Goal: Task Accomplishment & Management: Manage account settings

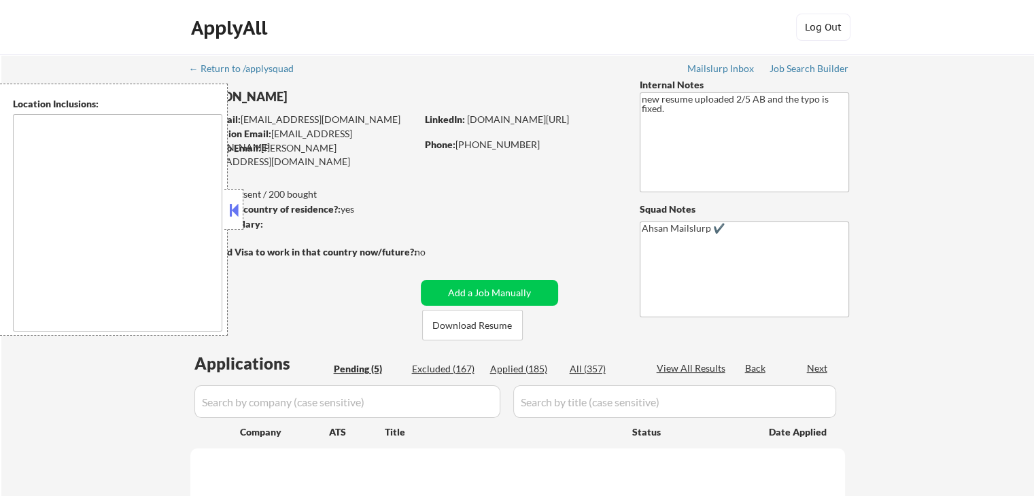
select select ""pending""
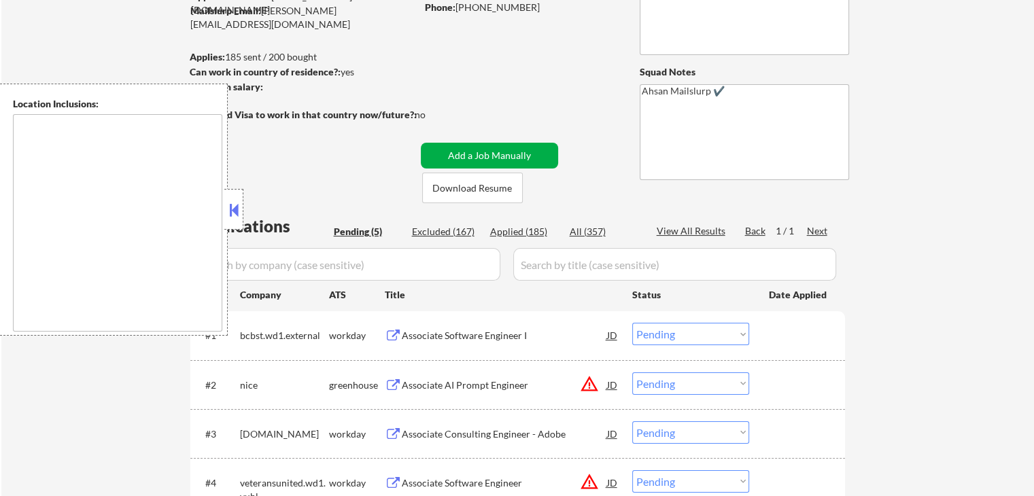
type textarea "[US_STATE], [GEOGRAPHIC_DATA] [GEOGRAPHIC_DATA], [GEOGRAPHIC_DATA] [GEOGRAPHIC_…"
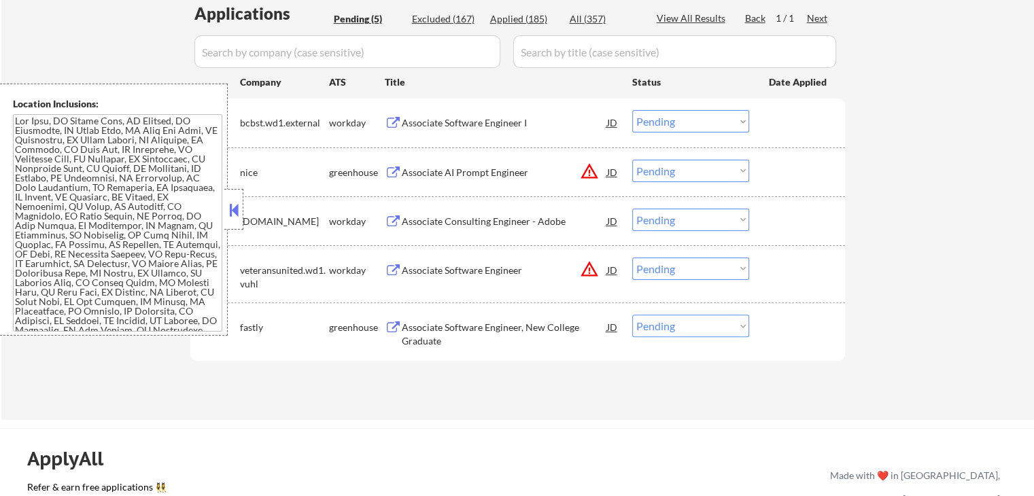
scroll to position [362, 0]
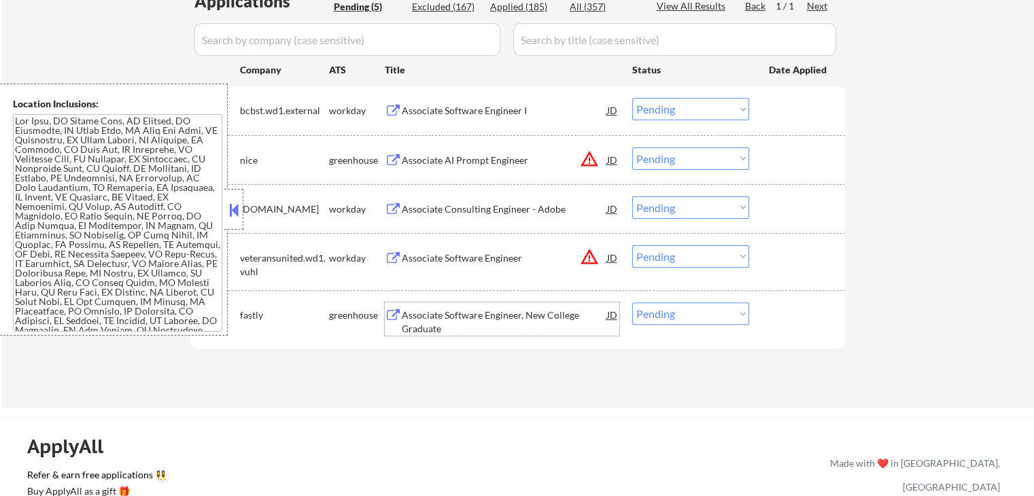
click at [424, 319] on div "Associate Software Engineer, New College Graduate" at bounding box center [504, 322] width 205 height 27
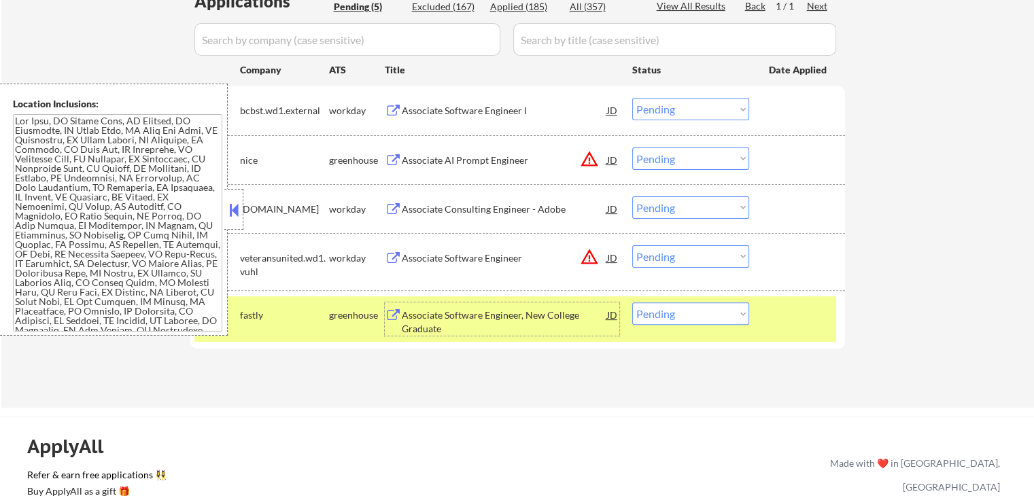
click at [432, 154] on div "Associate AI Prompt Engineer" at bounding box center [504, 161] width 205 height 14
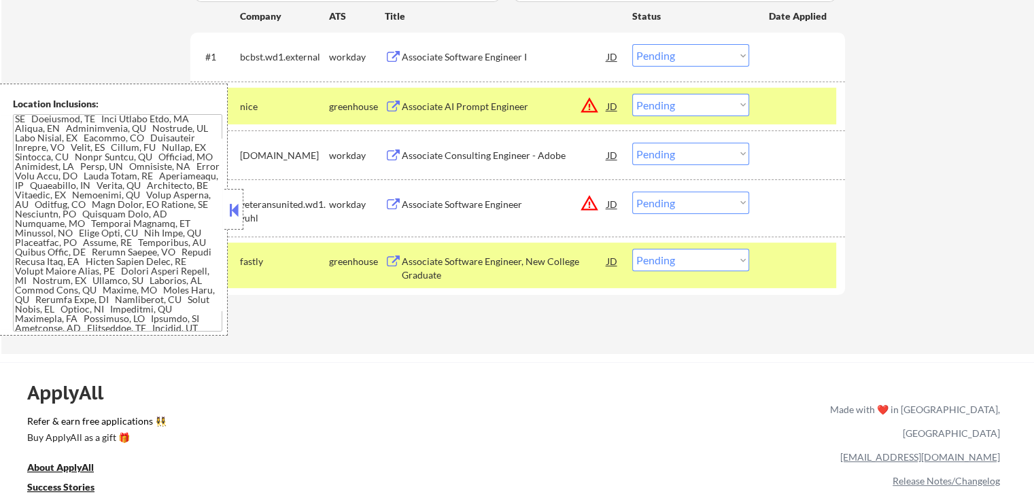
scroll to position [453, 0]
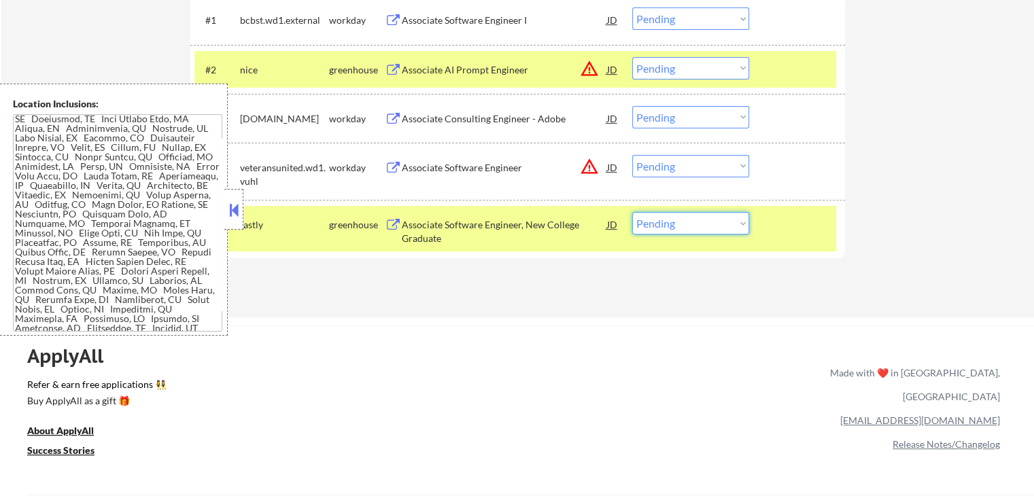
drag, startPoint x: 680, startPoint y: 224, endPoint x: 684, endPoint y: 232, distance: 8.8
click at [681, 226] on select "Choose an option... Pending Applied Excluded (Questions) Excluded (Expired) Exc…" at bounding box center [690, 223] width 117 height 22
select select ""excluded__expired_""
click at [632, 212] on select "Choose an option... Pending Applied Excluded (Questions) Excluded (Expired) Exc…" at bounding box center [690, 223] width 117 height 22
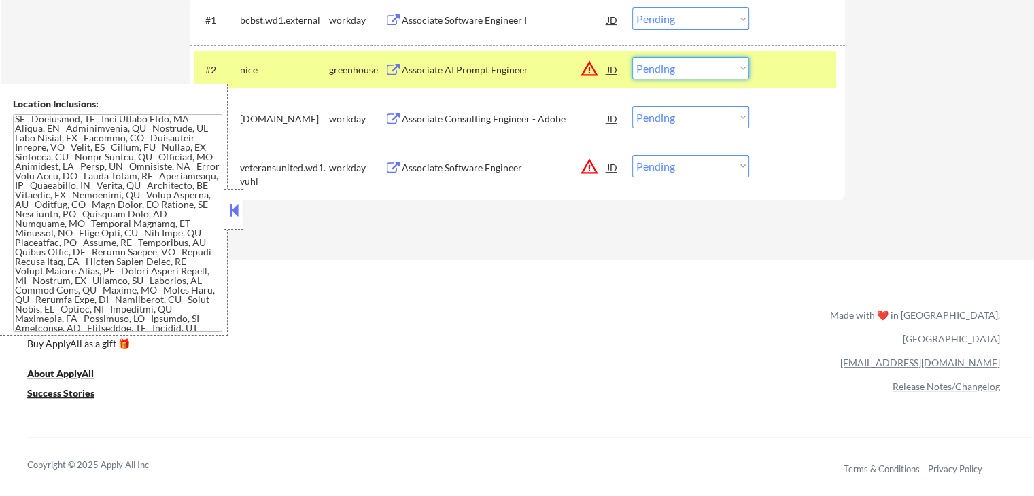
click at [695, 68] on select "Choose an option... Pending Applied Excluded (Questions) Excluded (Expired) Exc…" at bounding box center [690, 68] width 117 height 22
click at [632, 57] on select "Choose an option... Pending Applied Excluded (Questions) Excluded (Expired) Exc…" at bounding box center [690, 68] width 117 height 22
select select ""pending""
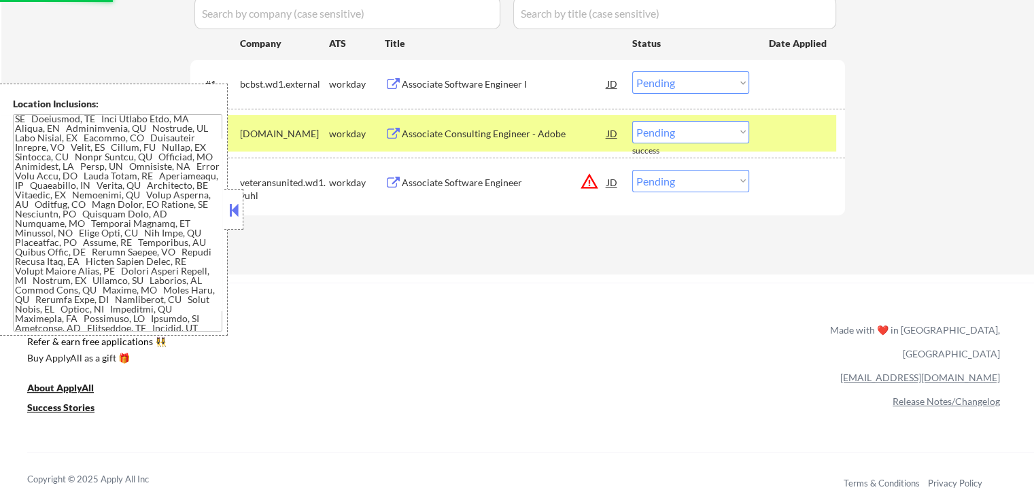
scroll to position [362, 0]
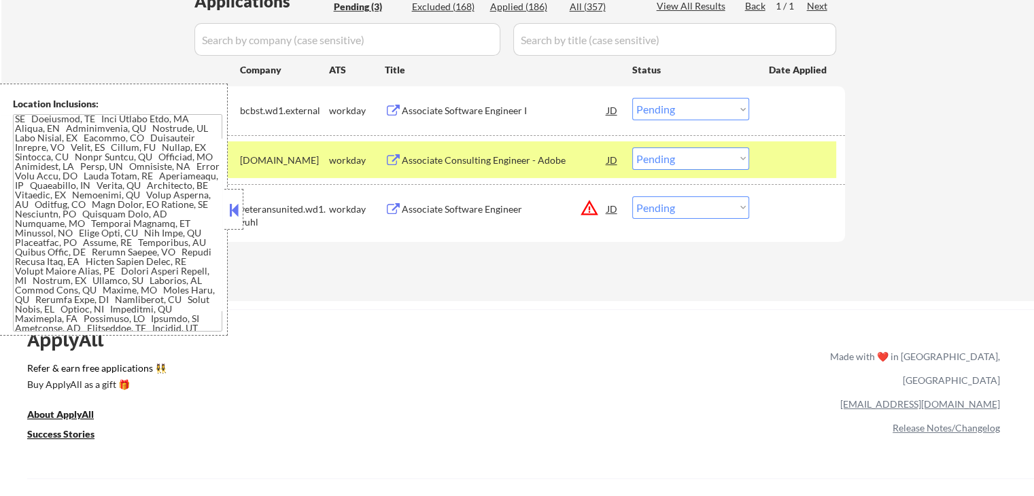
click at [451, 105] on div "Associate Software Engineer I" at bounding box center [504, 111] width 205 height 14
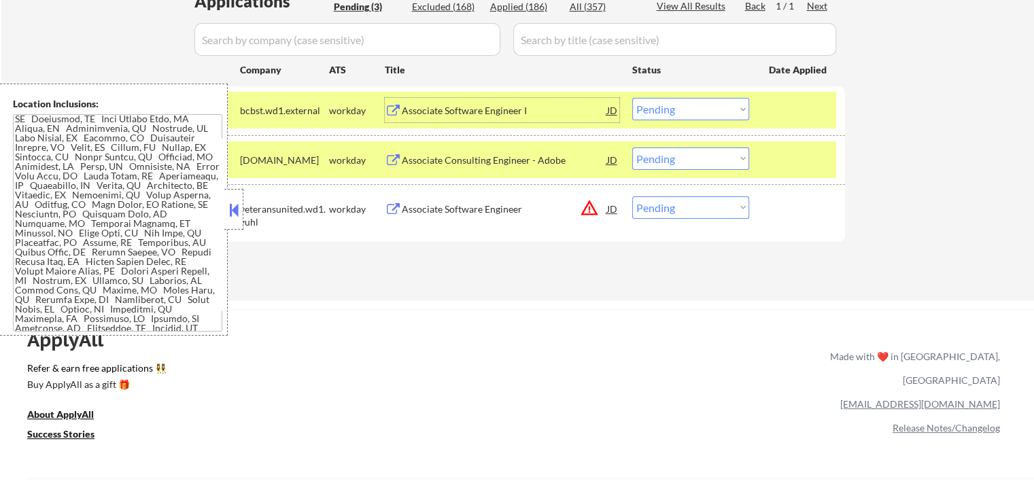
drag, startPoint x: 684, startPoint y: 101, endPoint x: 694, endPoint y: 118, distance: 19.8
click at [684, 101] on select "Choose an option... Pending Applied Excluded (Questions) Excluded (Expired) Exc…" at bounding box center [690, 109] width 117 height 22
click at [632, 98] on select "Choose an option... Pending Applied Excluded (Questions) Excluded (Expired) Exc…" at bounding box center [690, 109] width 117 height 22
click at [481, 154] on div "Associate Consulting Engineer - Adobe" at bounding box center [504, 161] width 205 height 14
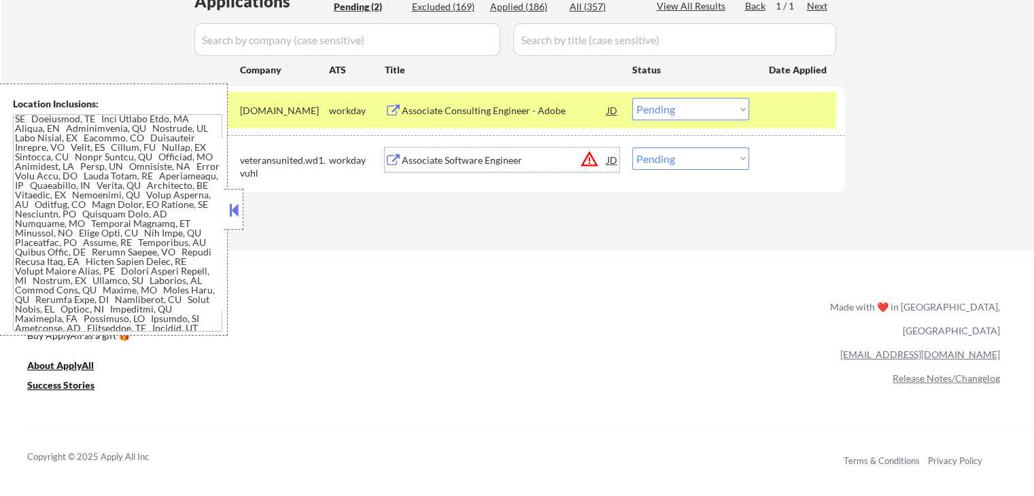
click at [443, 163] on div "Associate Software Engineer" at bounding box center [504, 161] width 205 height 14
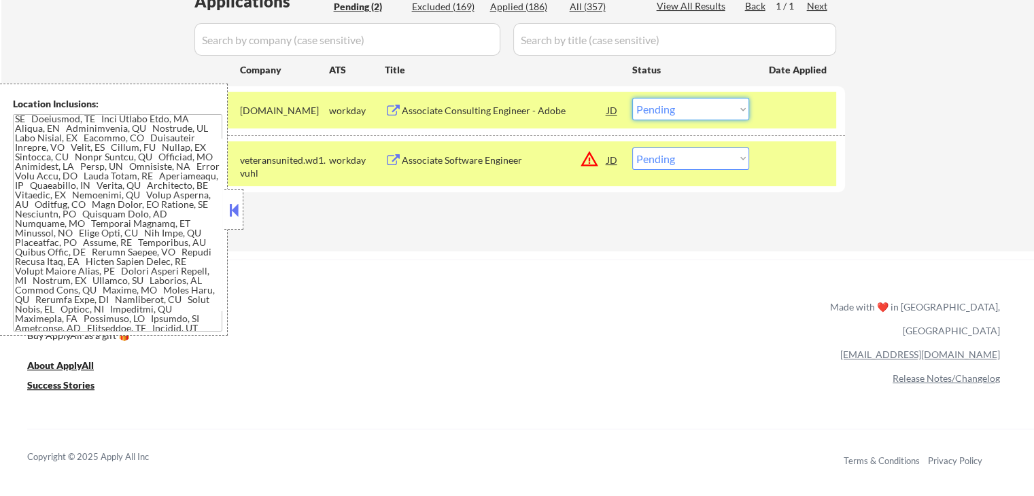
click at [665, 111] on select "Choose an option... Pending Applied Excluded (Questions) Excluded (Expired) Exc…" at bounding box center [690, 109] width 117 height 22
click at [632, 98] on select "Choose an option... Pending Applied Excluded (Questions) Excluded (Expired) Exc…" at bounding box center [690, 109] width 117 height 22
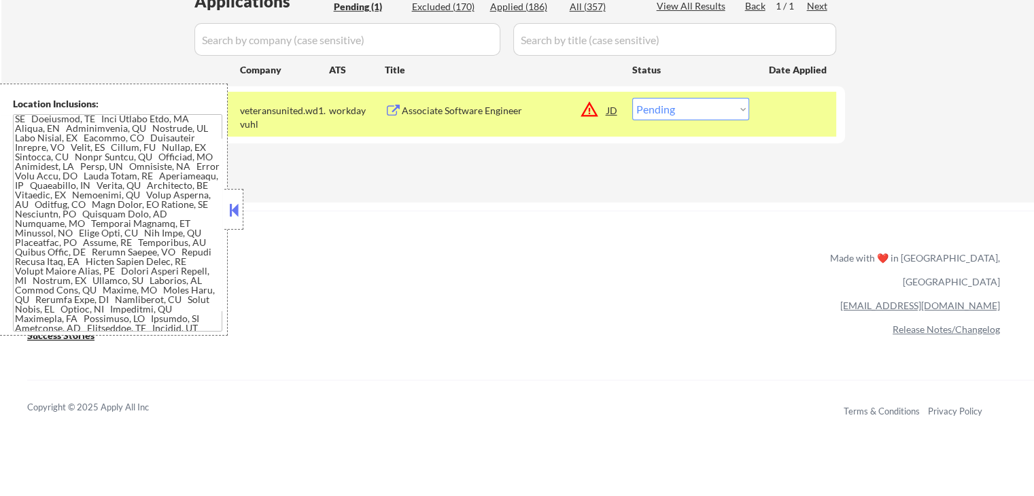
click at [693, 109] on select "Choose an option... Pending Applied Excluded (Questions) Excluded (Expired) Exc…" at bounding box center [690, 109] width 117 height 22
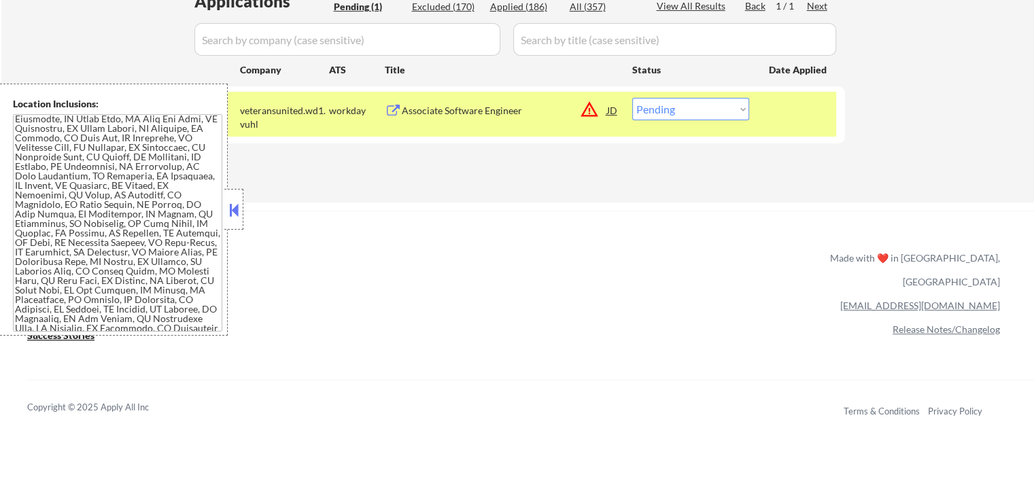
scroll to position [1838, 0]
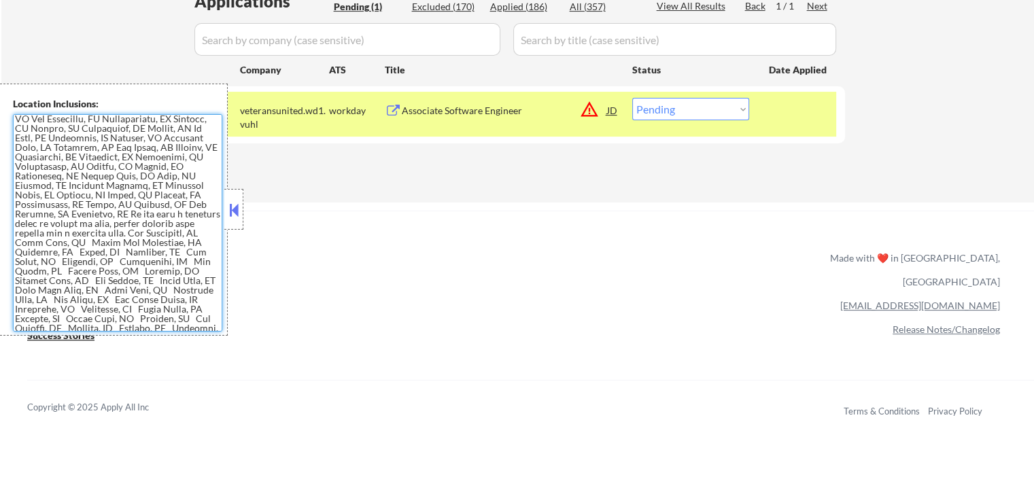
drag, startPoint x: 84, startPoint y: 219, endPoint x: 141, endPoint y: 221, distance: 57.8
click at [141, 221] on textarea at bounding box center [117, 222] width 209 height 217
drag, startPoint x: 151, startPoint y: 218, endPoint x: 131, endPoint y: 217, distance: 19.8
click at [131, 217] on textarea at bounding box center [117, 222] width 209 height 217
drag, startPoint x: 152, startPoint y: 222, endPoint x: 84, endPoint y: 222, distance: 68.6
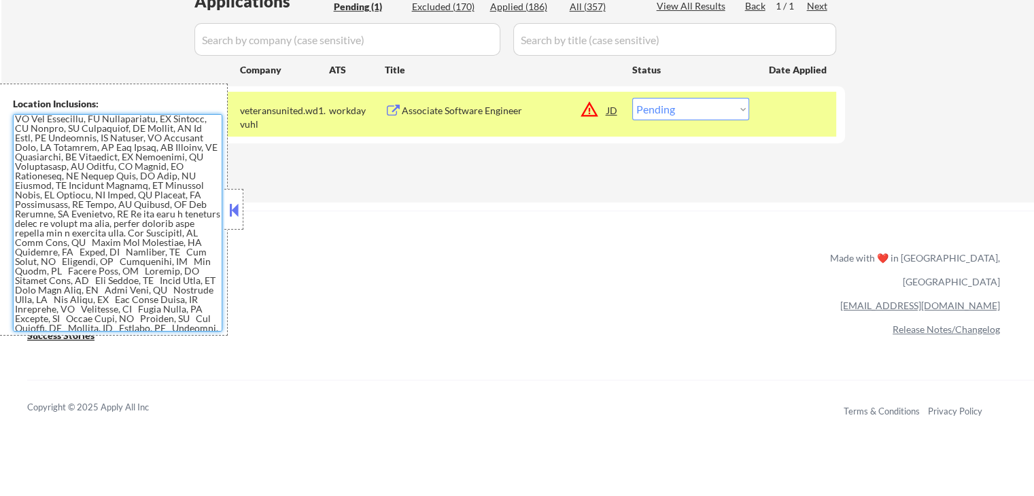
click at [84, 222] on textarea at bounding box center [117, 222] width 209 height 217
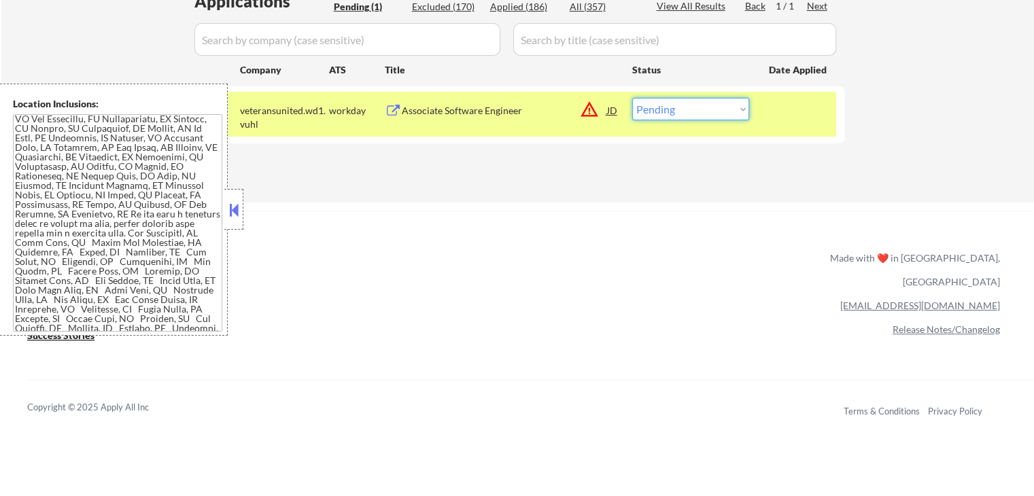
click at [680, 111] on select "Choose an option... Pending Applied Excluded (Questions) Excluded (Expired) Exc…" at bounding box center [690, 109] width 117 height 22
select select ""applied""
click at [632, 98] on select "Choose an option... Pending Applied Excluded (Questions) Excluded (Expired) Exc…" at bounding box center [690, 109] width 117 height 22
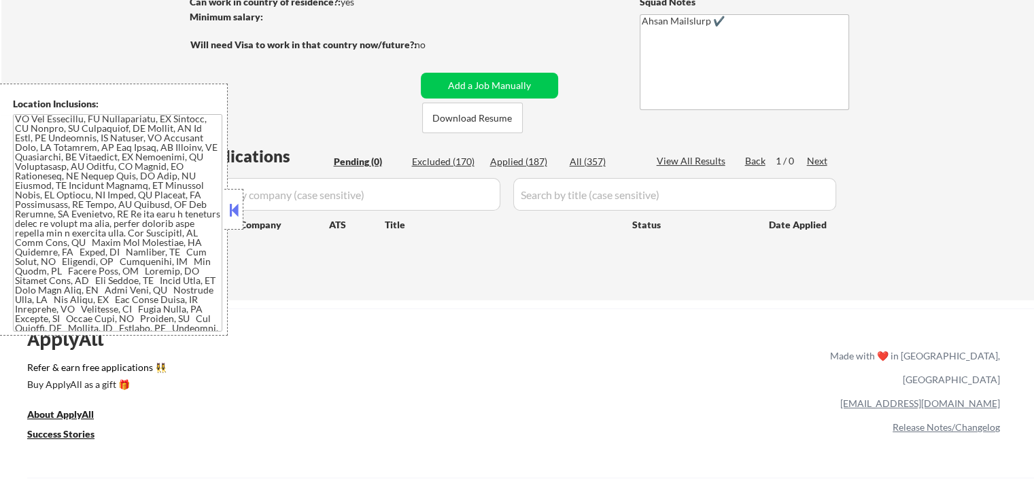
scroll to position [181, 0]
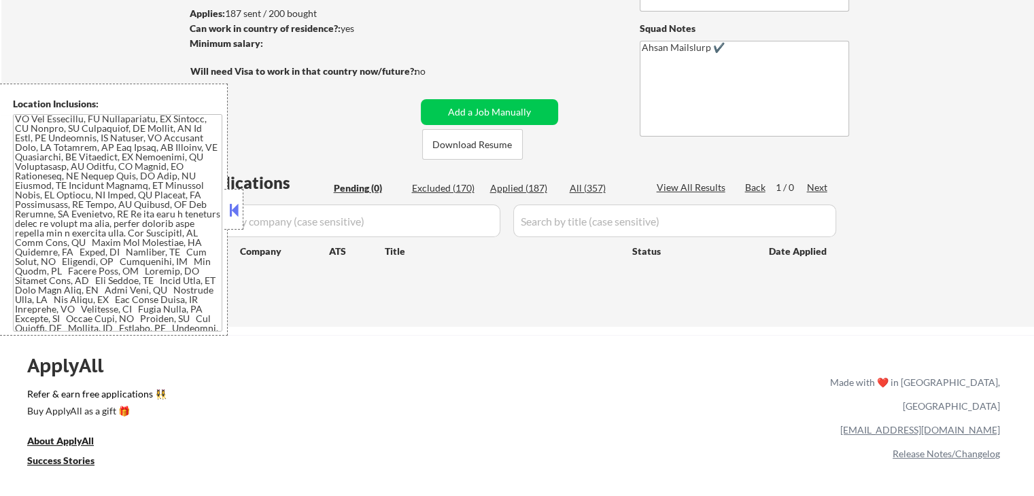
click at [576, 92] on div "← Return to /applysquad Mailslurp Inbox Job Search Builder [PERSON_NAME] User E…" at bounding box center [518, 95] width 678 height 442
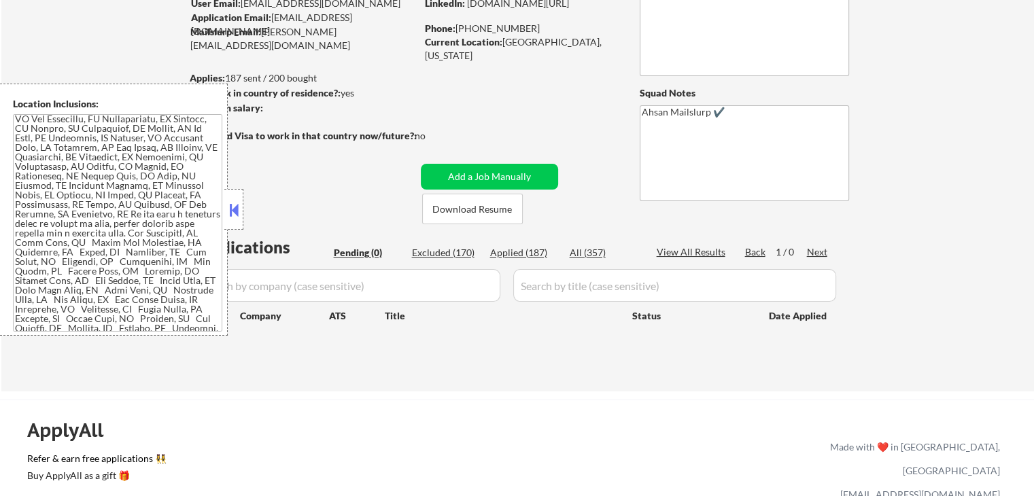
scroll to position [90, 0]
